Goal: Use online tool/utility: Utilize a website feature to perform a specific function

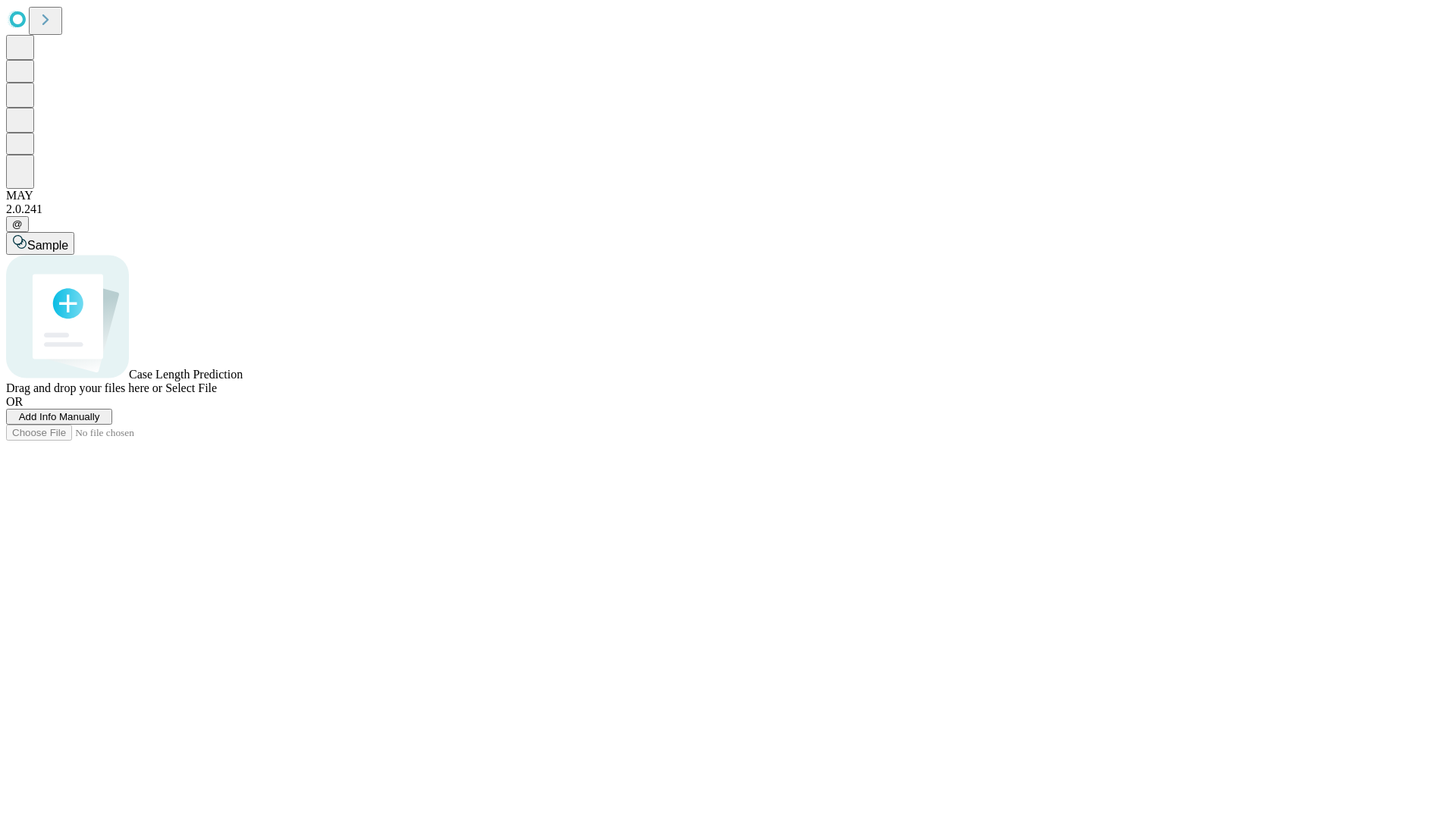
click at [100, 423] on span "Add Info Manually" at bounding box center [60, 417] width 81 height 11
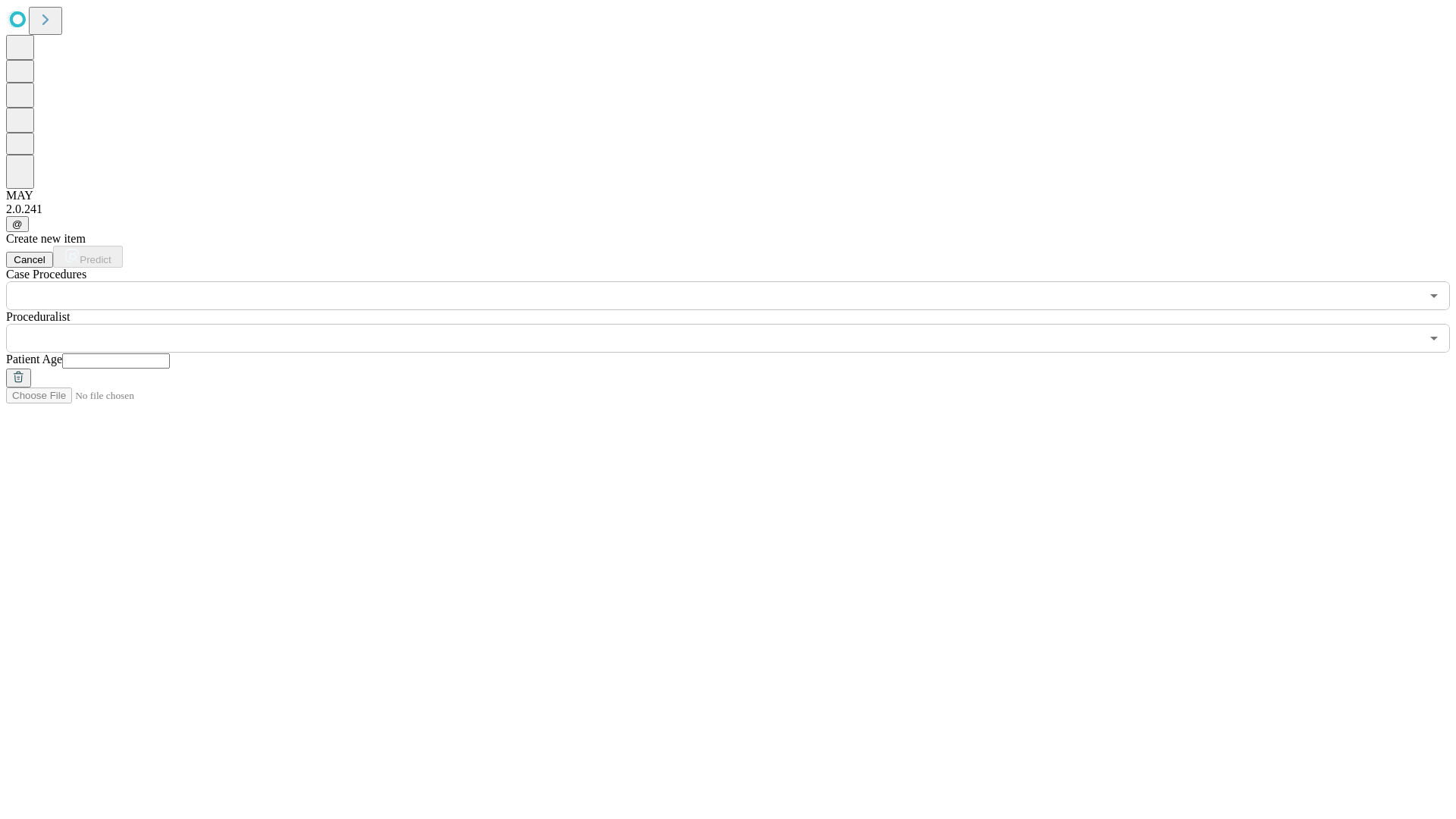
click at [170, 354] on input "text" at bounding box center [116, 361] width 108 height 15
type input "**"
click at [738, 323] on input "text" at bounding box center [713, 338] width 1414 height 28
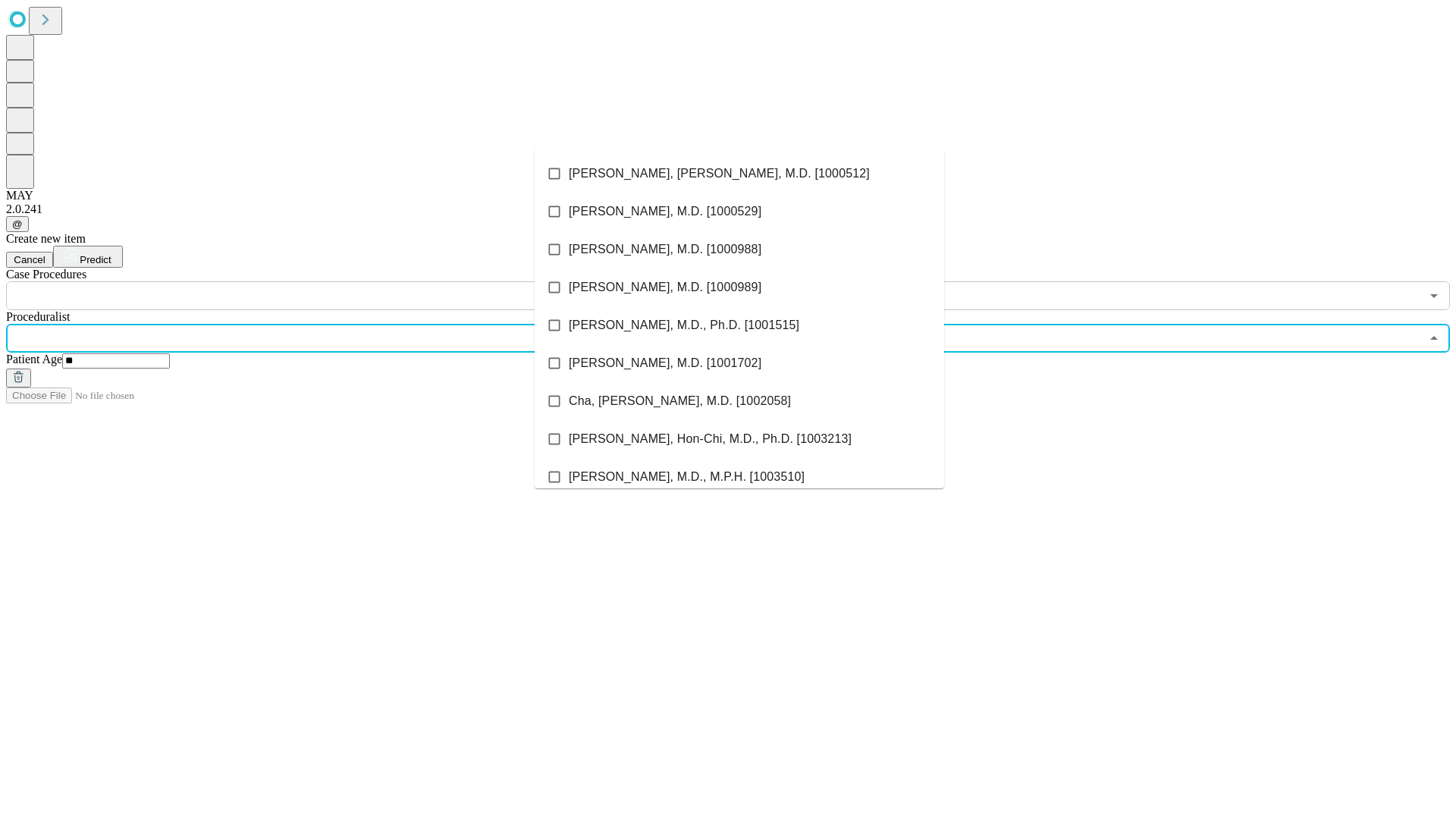
click at [739, 174] on li "[PERSON_NAME], [PERSON_NAME], M.D. [1000512]" at bounding box center [738, 174] width 409 height 38
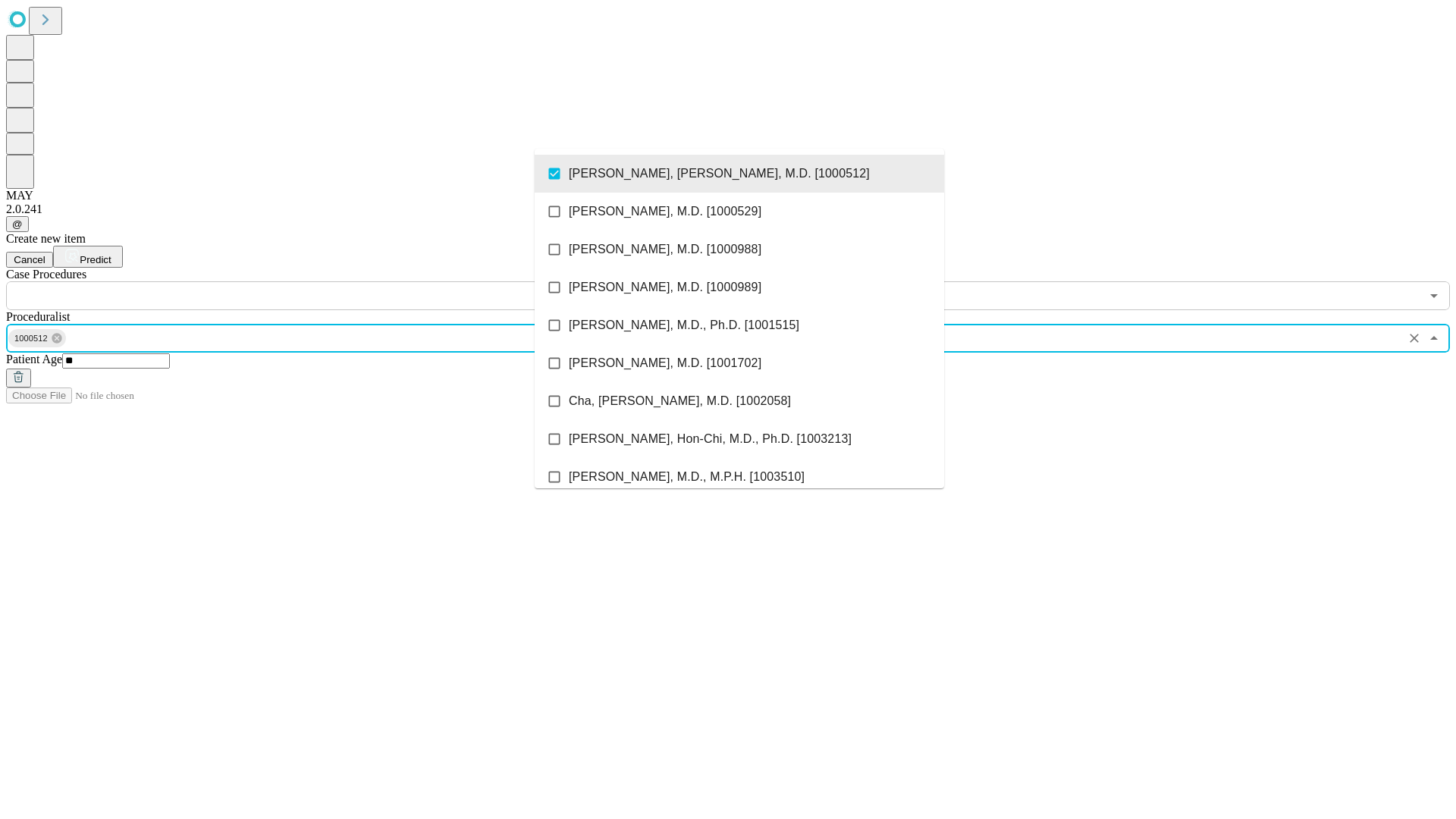
click at [319, 282] on input "text" at bounding box center [713, 296] width 1414 height 28
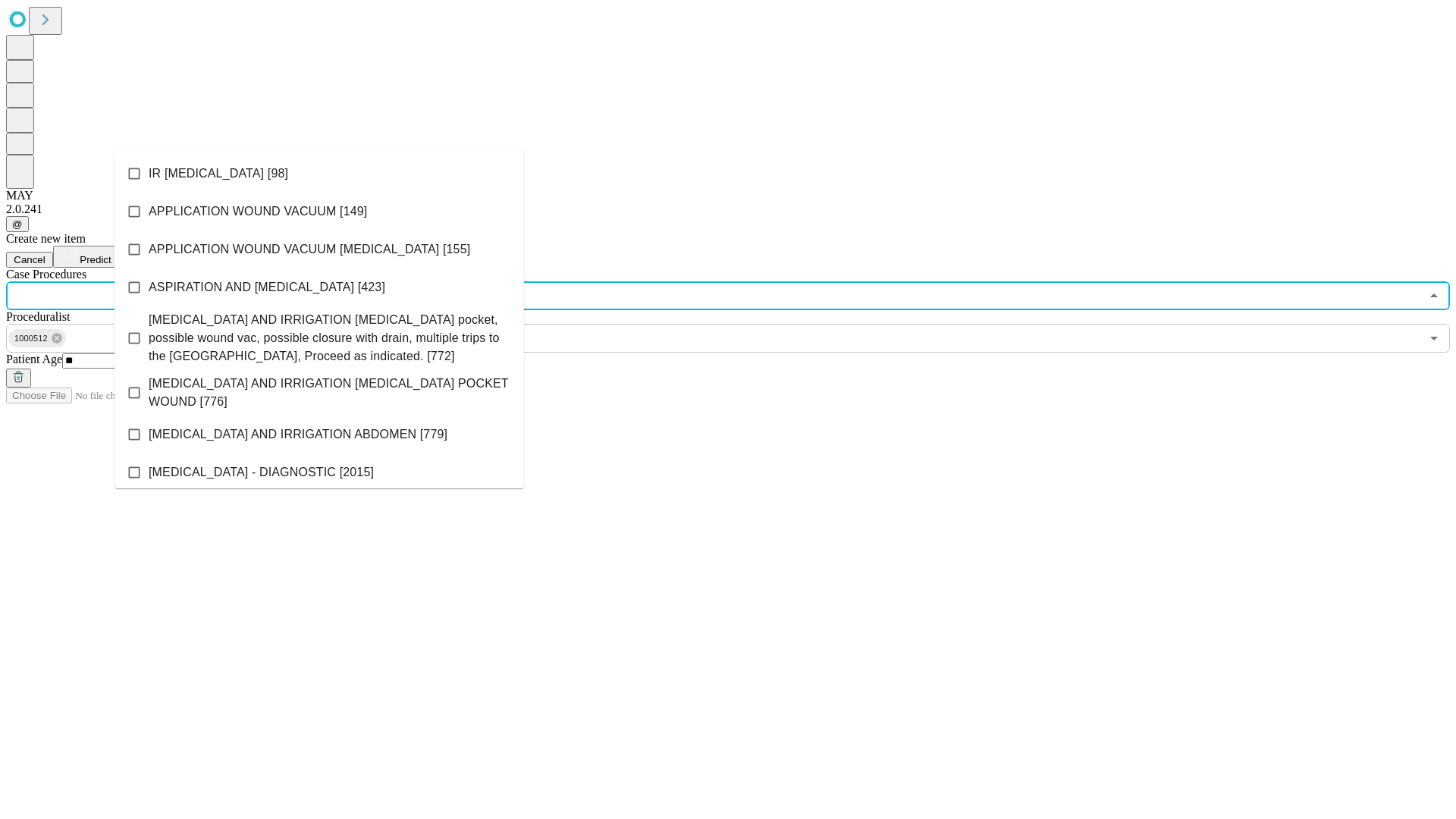
click at [320, 174] on li "IR [MEDICAL_DATA] [98]" at bounding box center [319, 174] width 409 height 38
click at [111, 254] on span "Predict" at bounding box center [95, 260] width 31 height 11
